Goal: Task Accomplishment & Management: Use online tool/utility

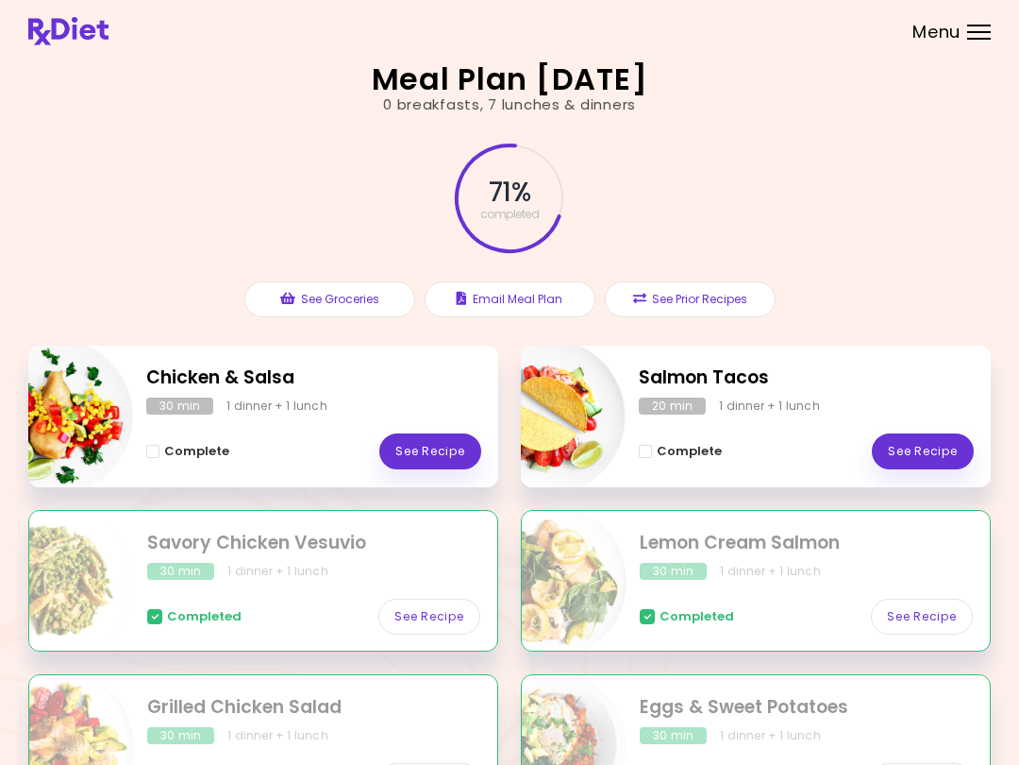
click at [931, 444] on link "See Recipe" at bounding box center [923, 451] width 102 height 36
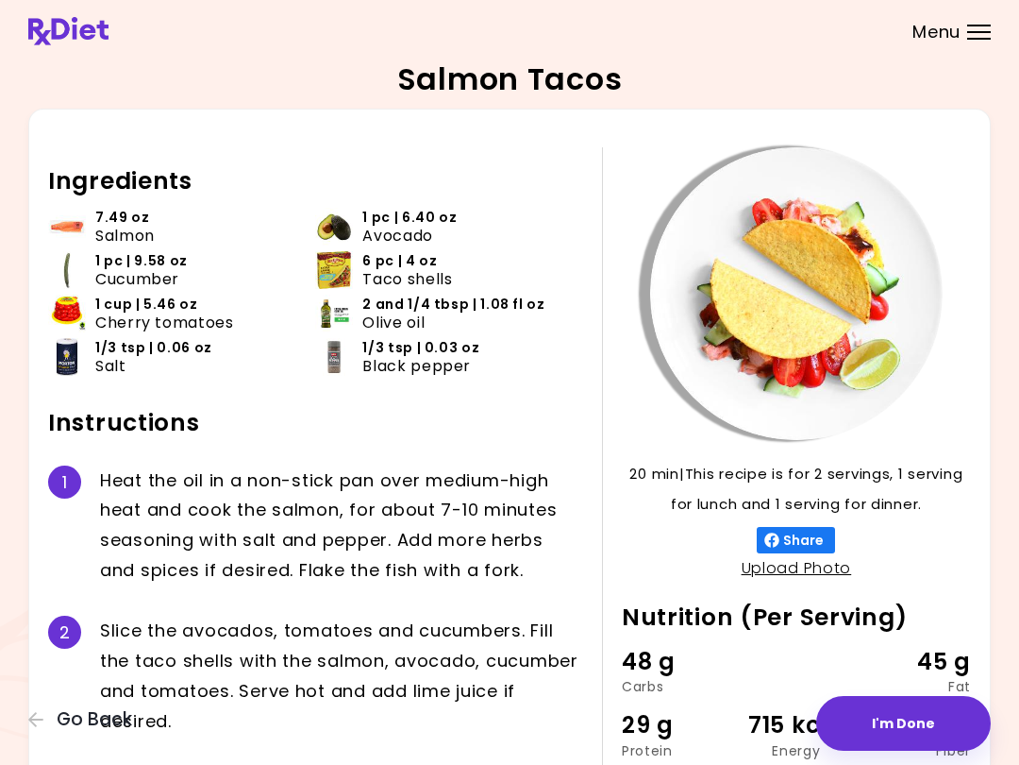
click at [884, 716] on button "I'm Done" at bounding box center [903, 723] width 175 height 55
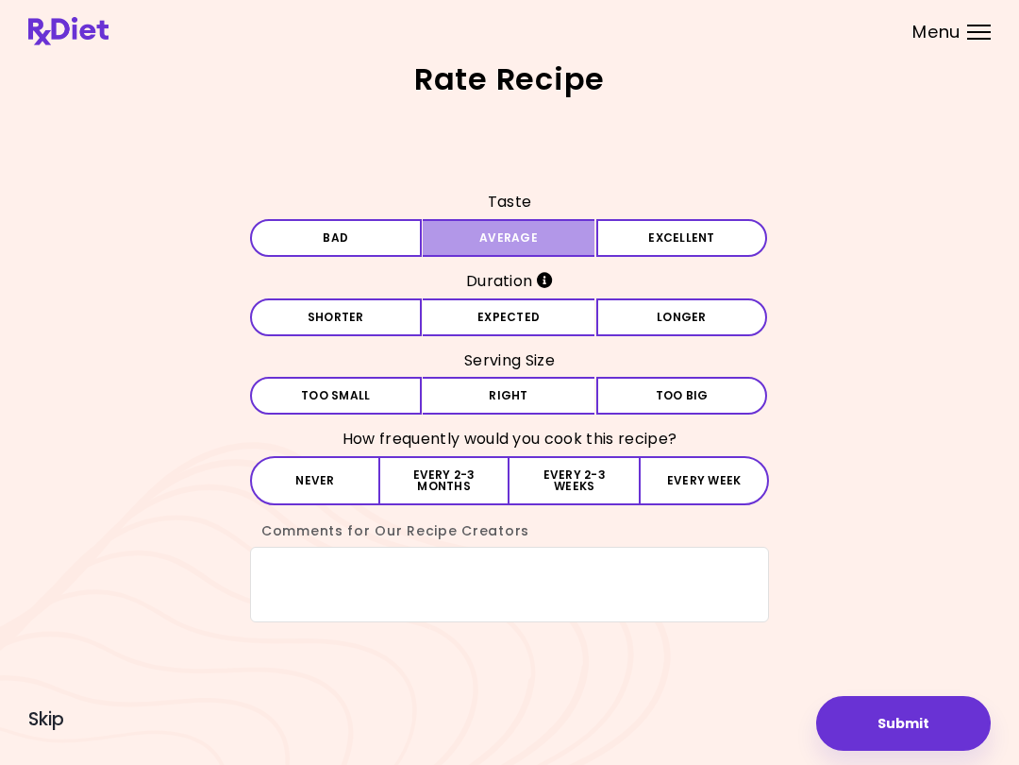
click at [483, 236] on button "Average" at bounding box center [509, 238] width 172 height 38
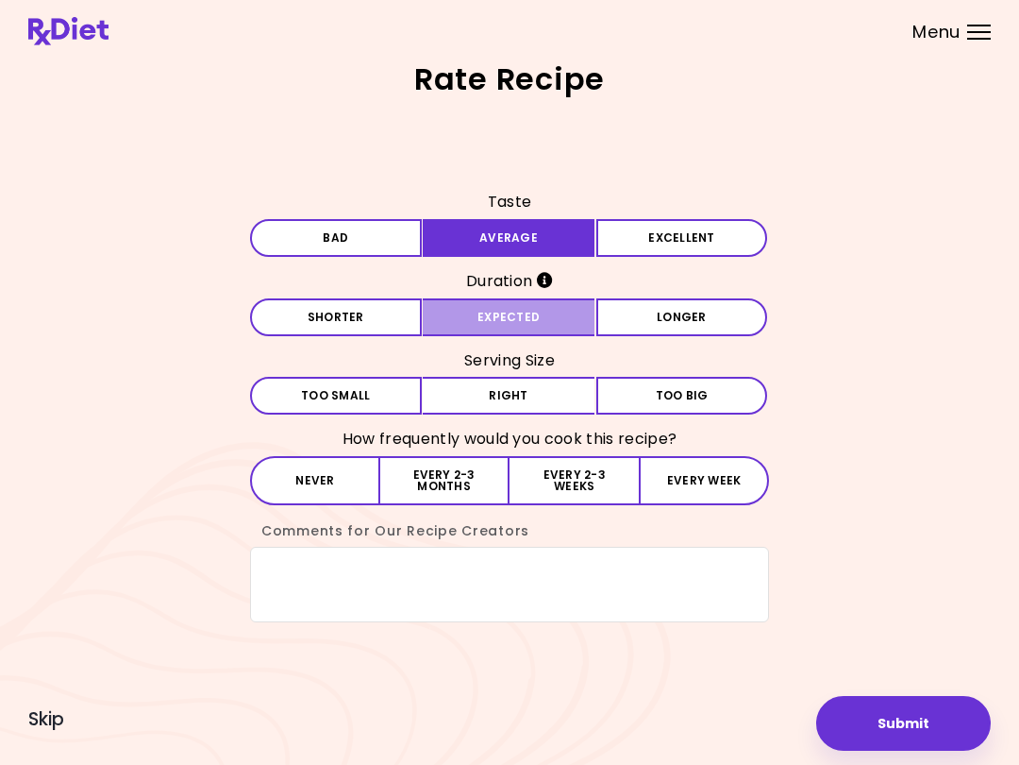
click at [541, 322] on button "Expected" at bounding box center [509, 317] width 172 height 38
click at [546, 400] on button "Right" at bounding box center [509, 396] width 172 height 38
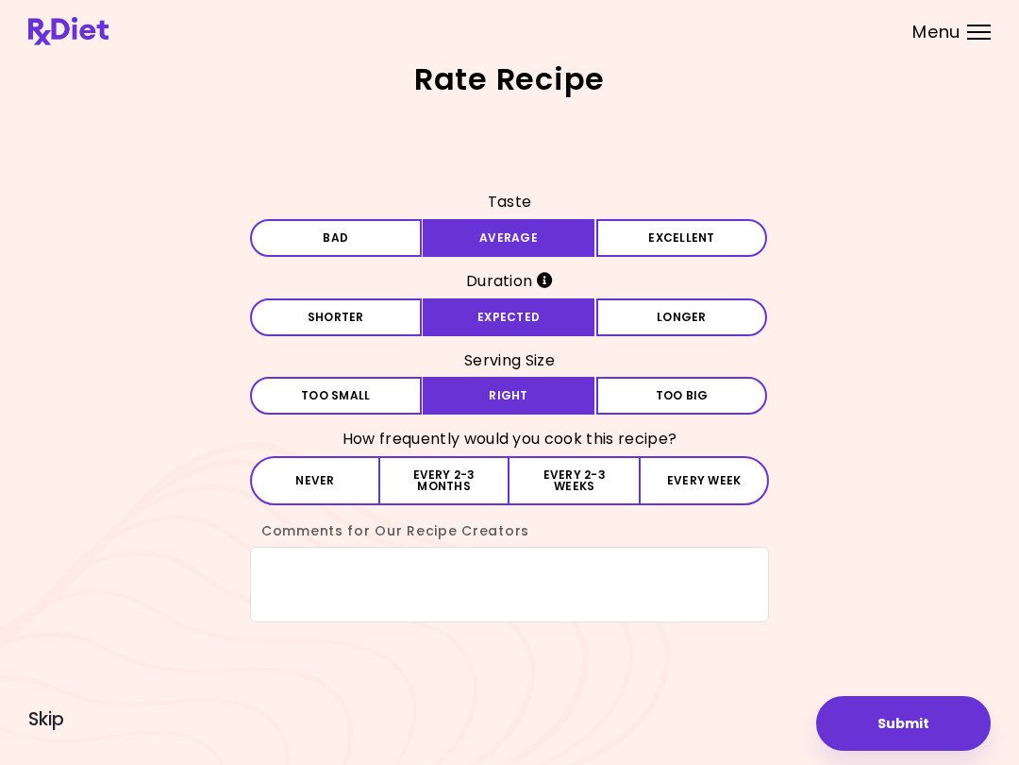
click at [453, 490] on button "Every 2-3 months" at bounding box center [444, 480] width 129 height 49
click at [917, 726] on button "Submit" at bounding box center [903, 723] width 175 height 55
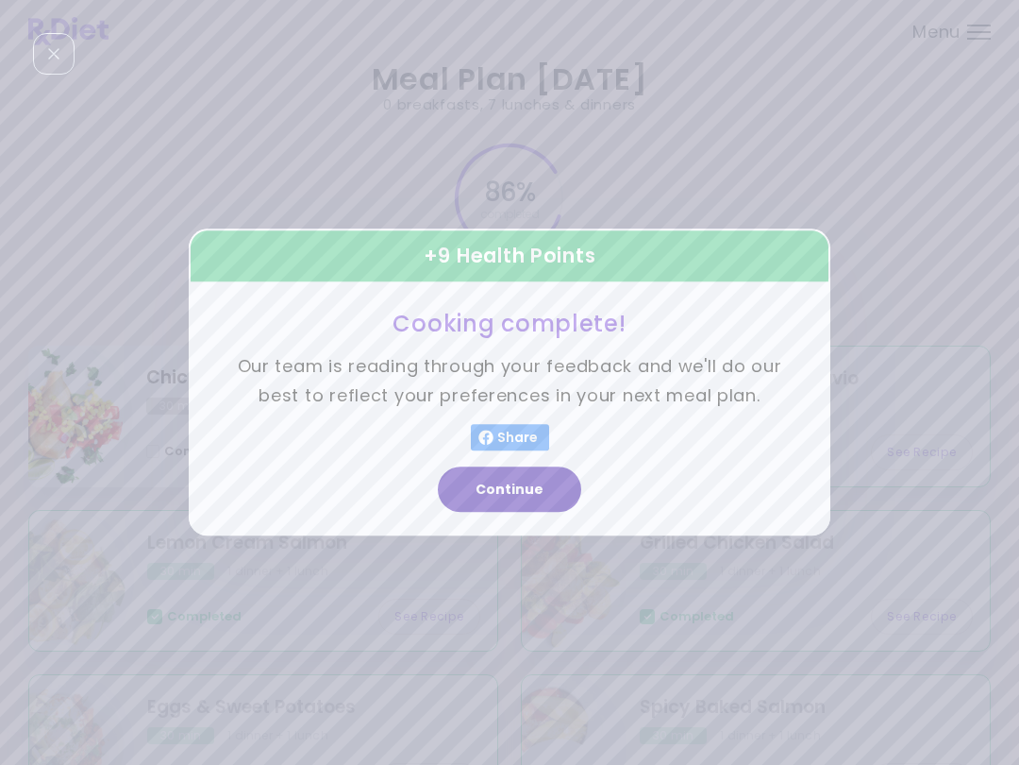
click at [543, 496] on button "Continue" at bounding box center [509, 489] width 143 height 45
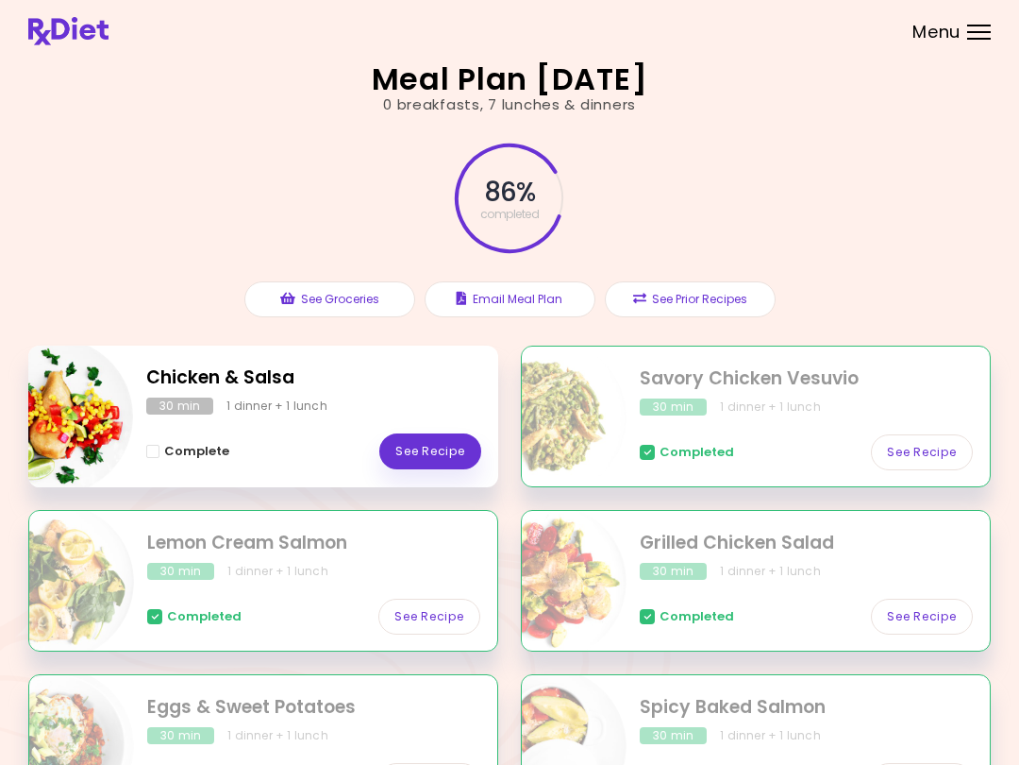
click at [438, 448] on link "See Recipe" at bounding box center [430, 451] width 102 height 36
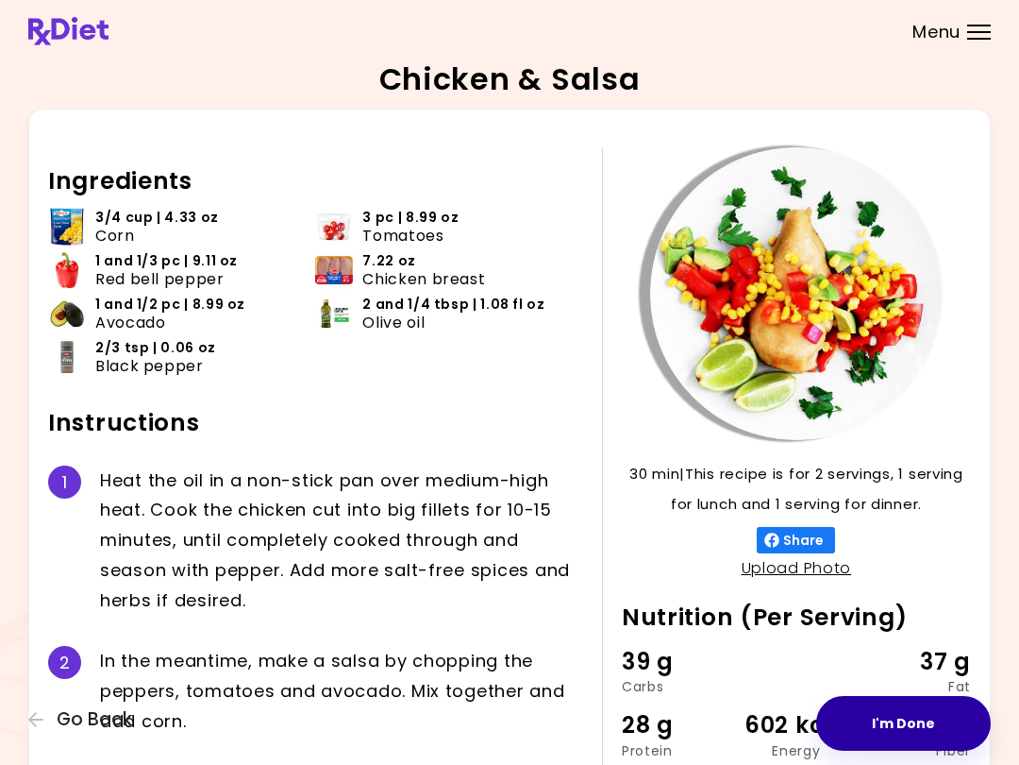
click at [906, 730] on button "I'm Done" at bounding box center [903, 723] width 175 height 55
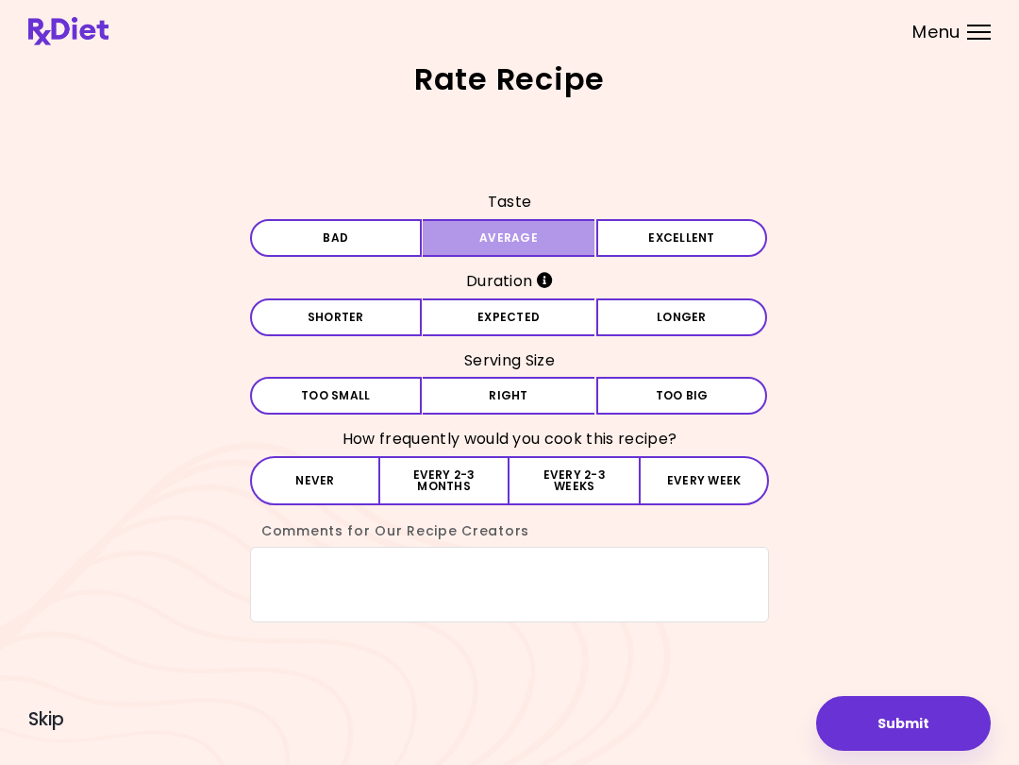
click at [541, 231] on button "Average" at bounding box center [509, 238] width 172 height 38
click at [553, 243] on button "Average" at bounding box center [509, 238] width 172 height 38
click at [656, 245] on button "Excellent" at bounding box center [683, 238] width 172 height 38
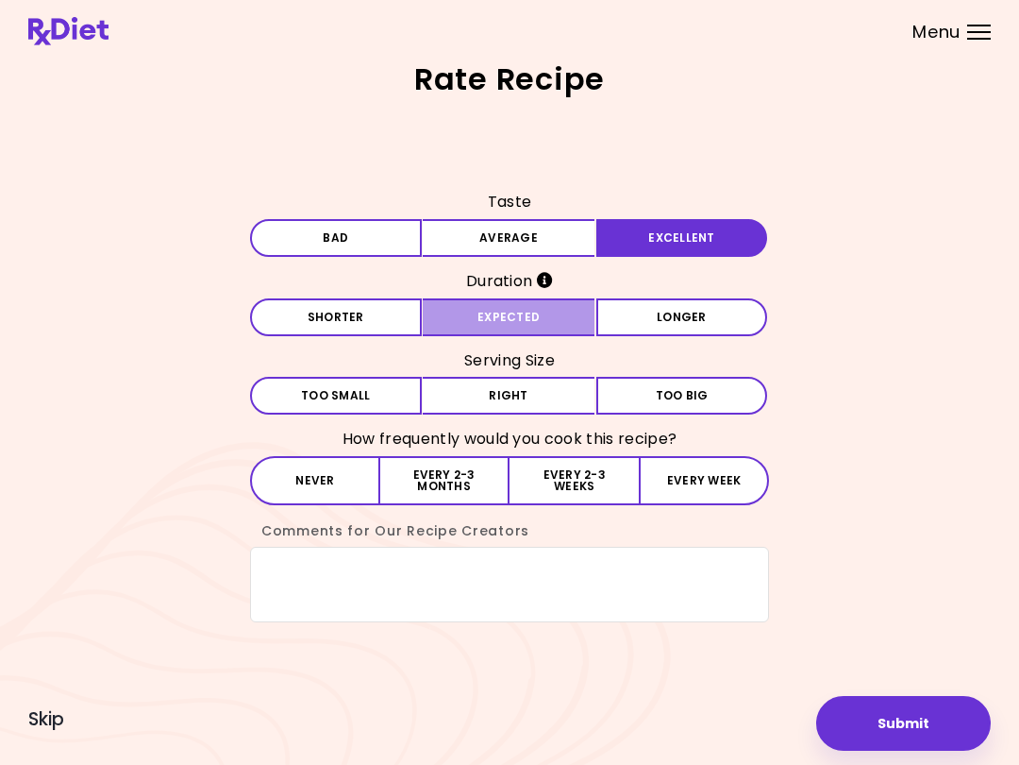
click at [530, 308] on button "Expected" at bounding box center [509, 317] width 172 height 38
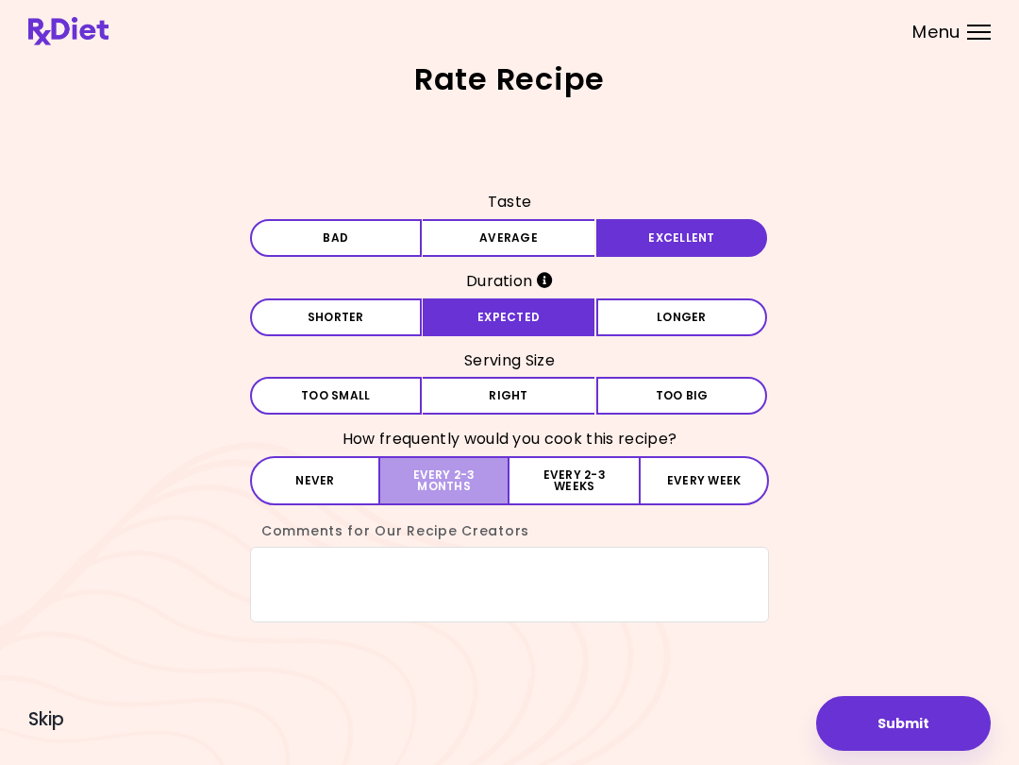
click at [474, 488] on button "Every 2-3 months" at bounding box center [444, 480] width 129 height 49
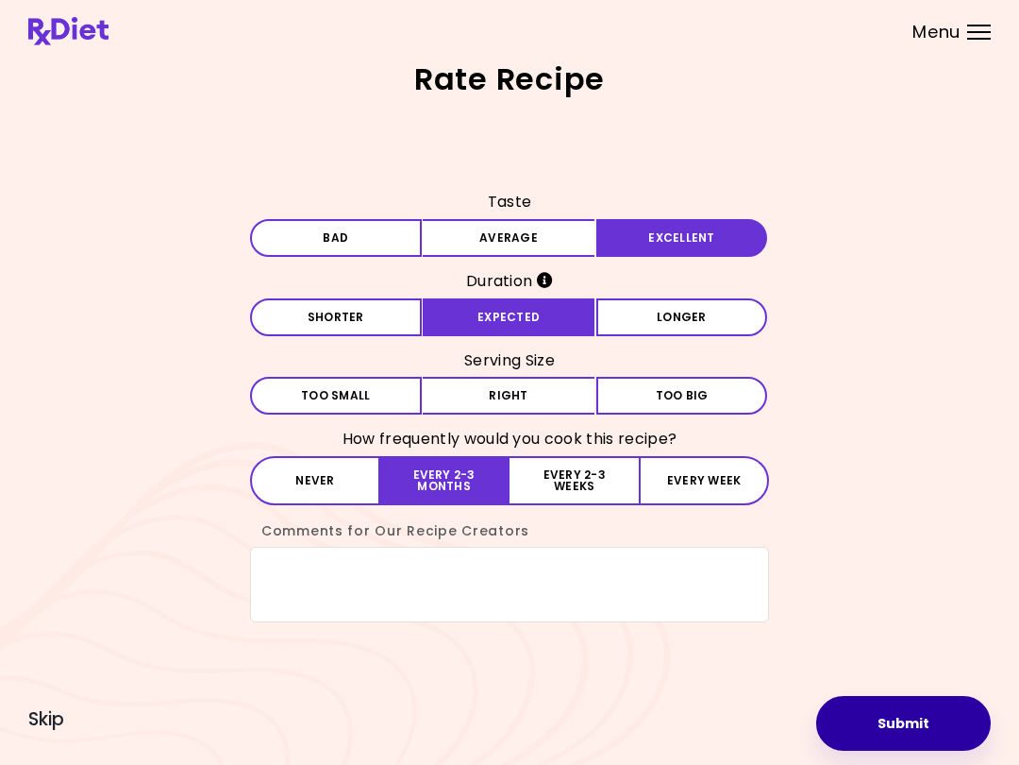
click at [899, 747] on button "Submit" at bounding box center [903, 723] width 175 height 55
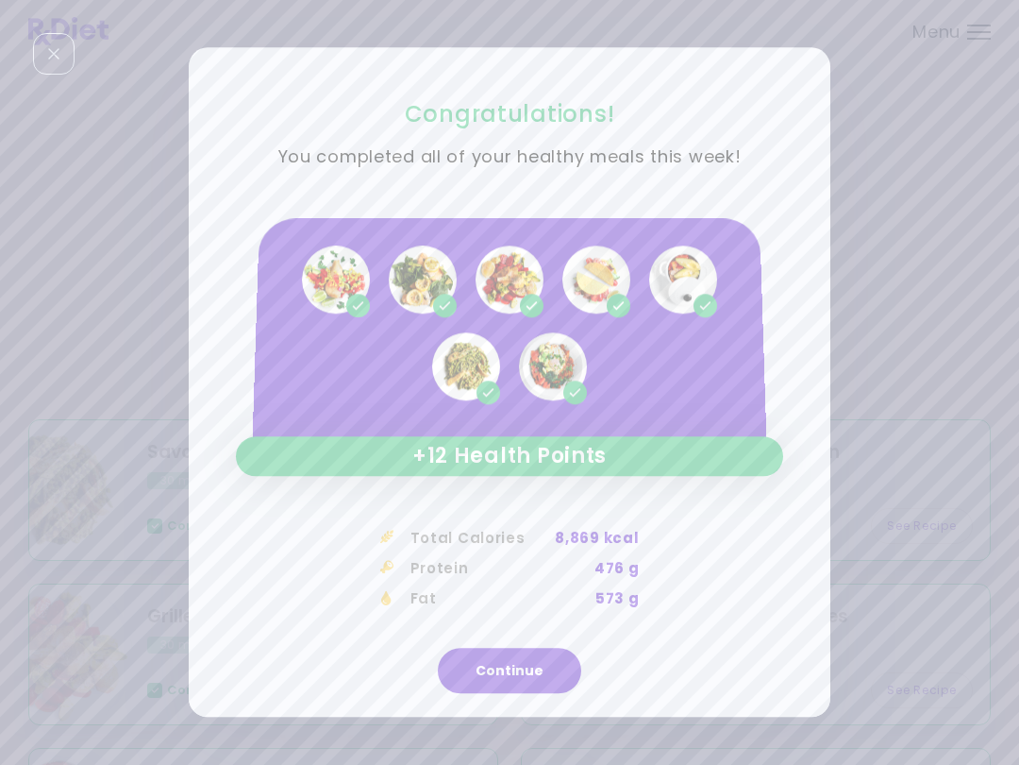
click at [513, 650] on button "Continue" at bounding box center [509, 670] width 143 height 45
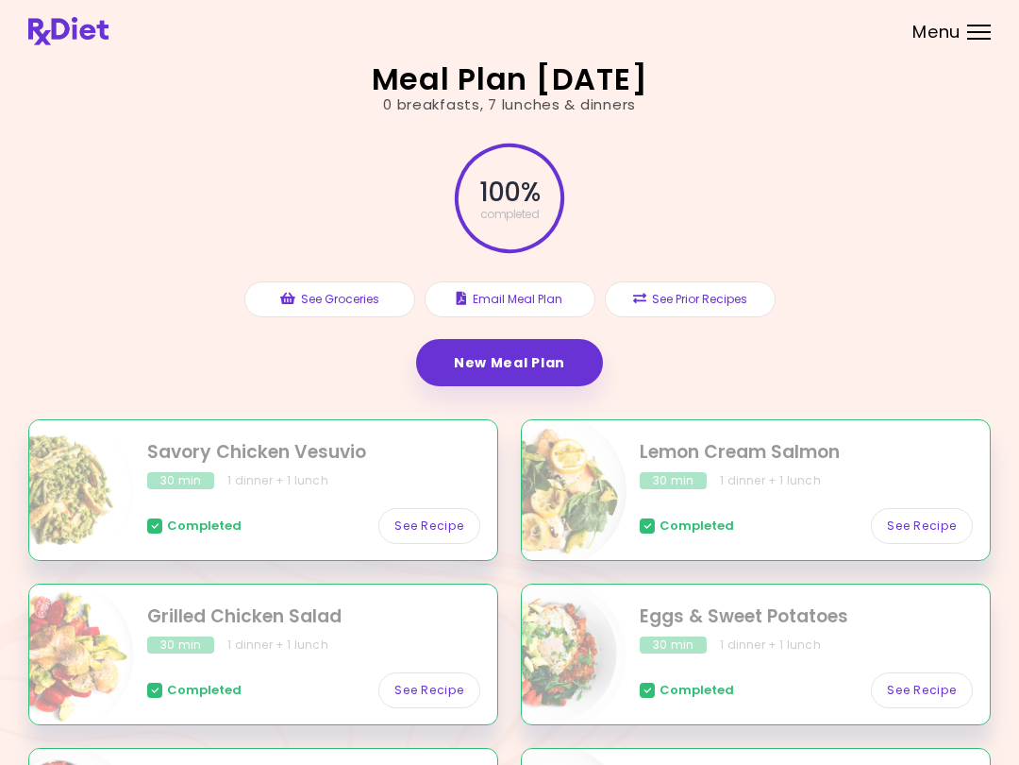
click at [553, 0] on header at bounding box center [509, 31] width 1019 height 62
click at [519, 367] on link "New Meal Plan" at bounding box center [509, 362] width 187 height 47
